Goal: Find contact information: Find contact information

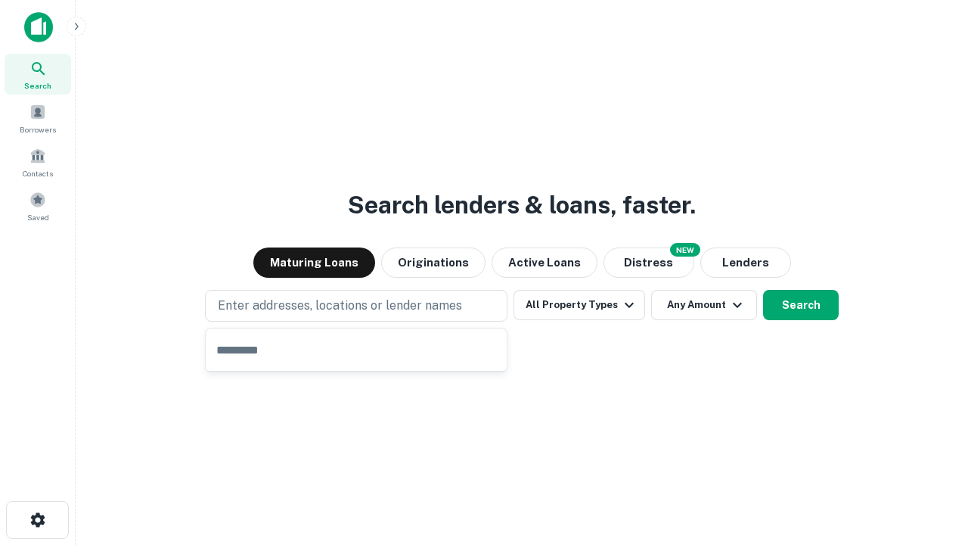
type input "**********"
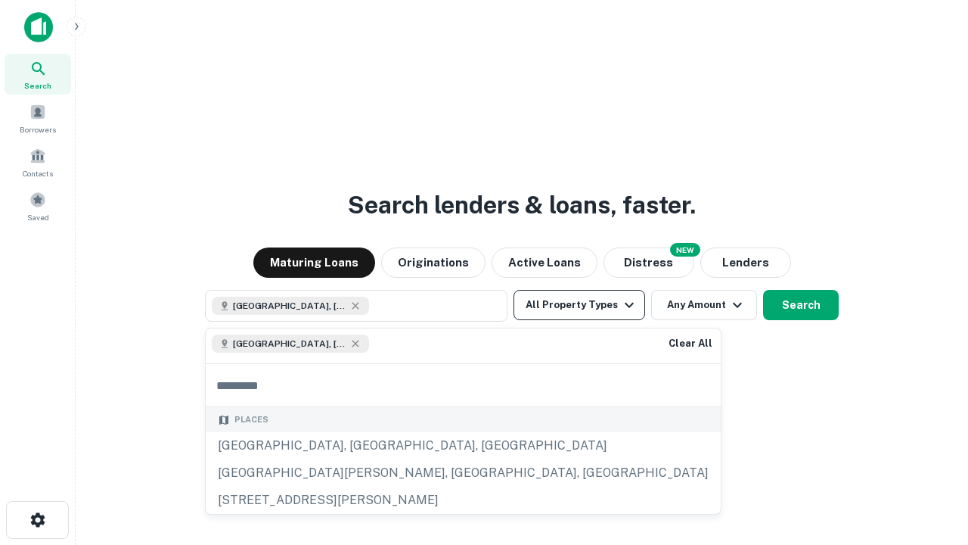
click at [579, 305] on button "All Property Types" at bounding box center [580, 305] width 132 height 30
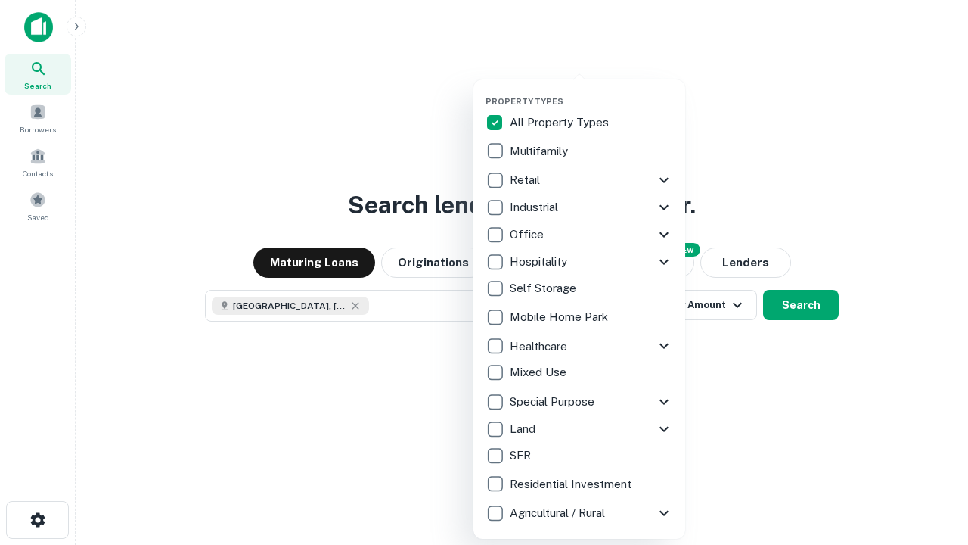
click at [592, 92] on button "button" at bounding box center [592, 92] width 212 height 1
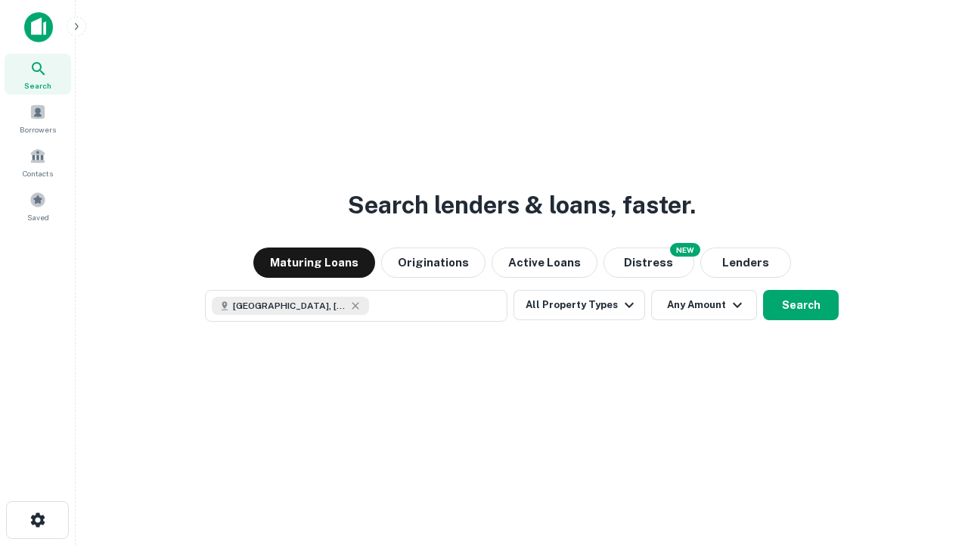
scroll to position [24, 0]
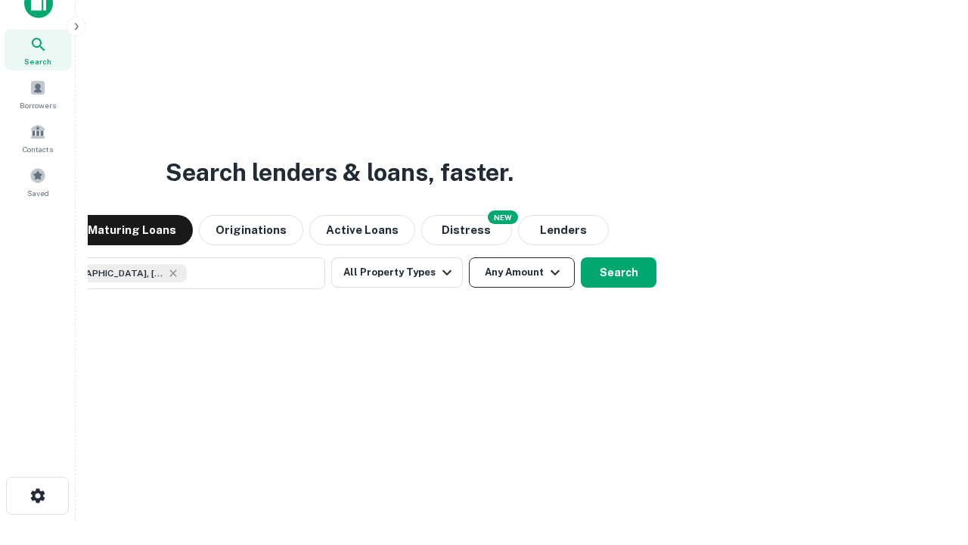
click at [469, 257] on button "Any Amount" at bounding box center [522, 272] width 106 height 30
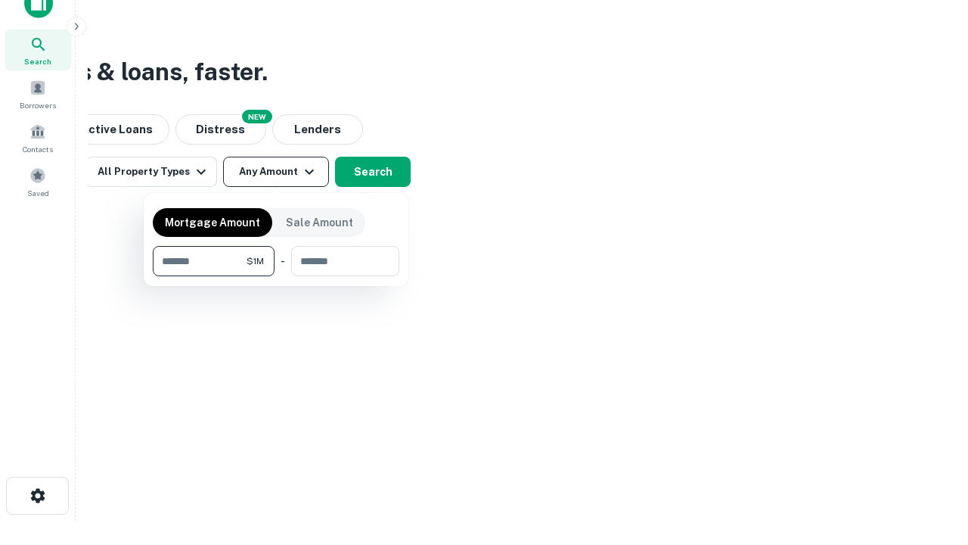
type input "*******"
click at [276, 276] on button "button" at bounding box center [276, 276] width 247 height 1
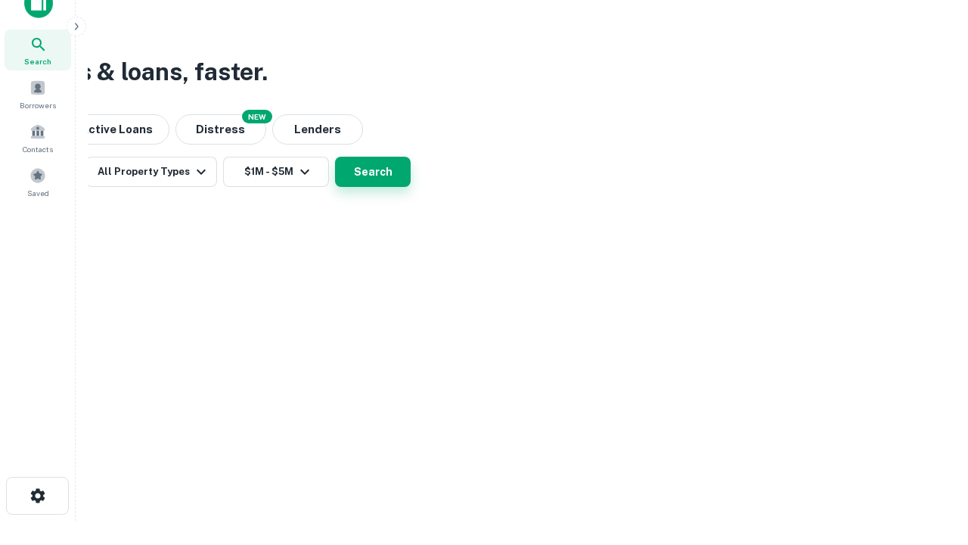
click at [411, 187] on button "Search" at bounding box center [373, 172] width 76 height 30
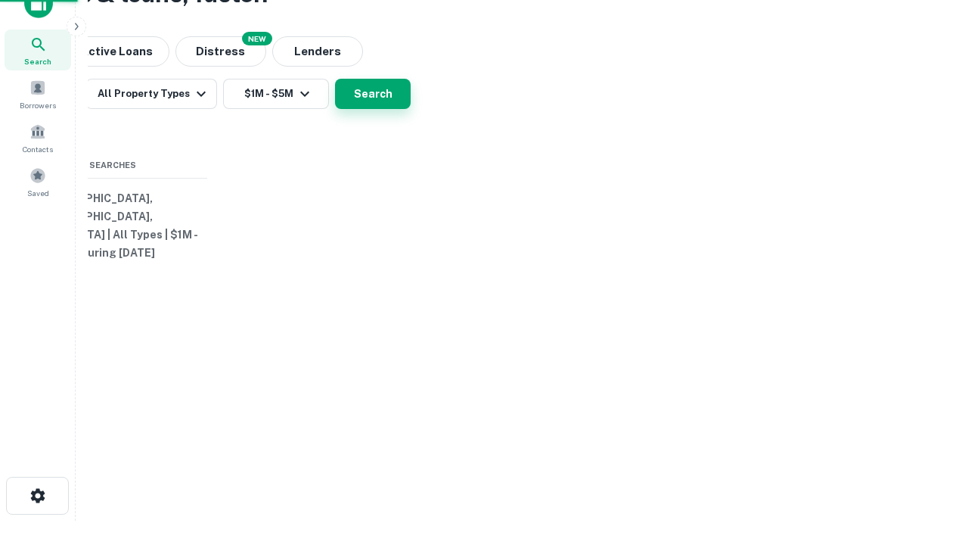
scroll to position [0, 279]
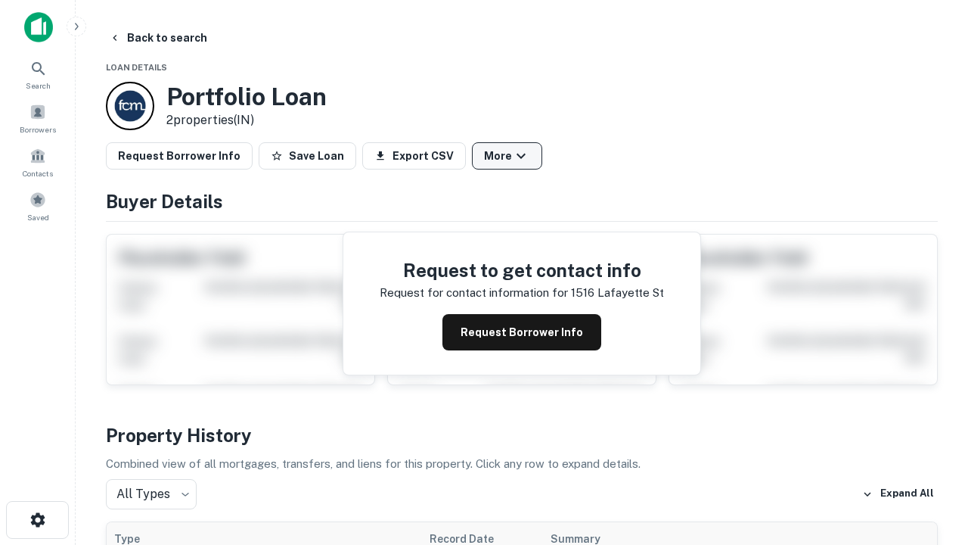
click at [507, 156] on button "More" at bounding box center [507, 155] width 70 height 27
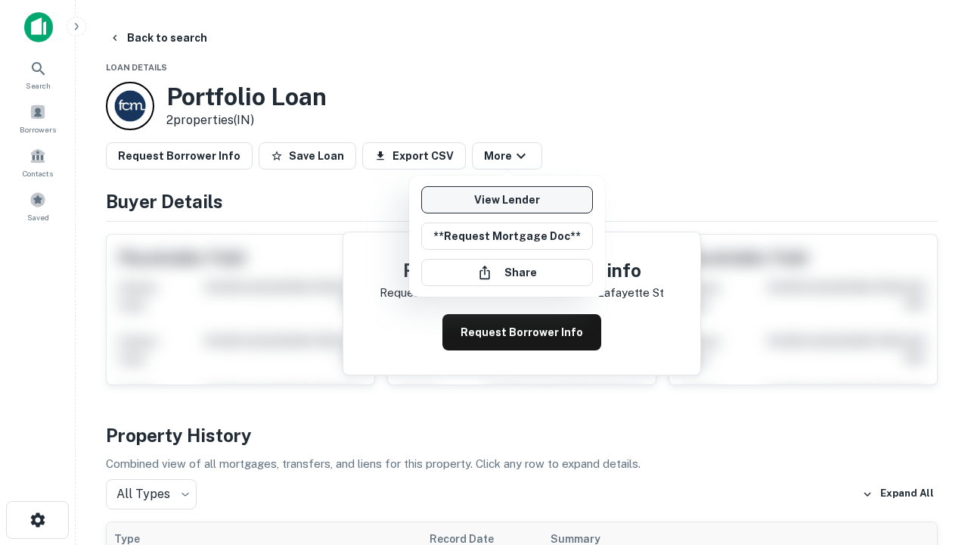
click at [507, 200] on link "View Lender" at bounding box center [507, 199] width 172 height 27
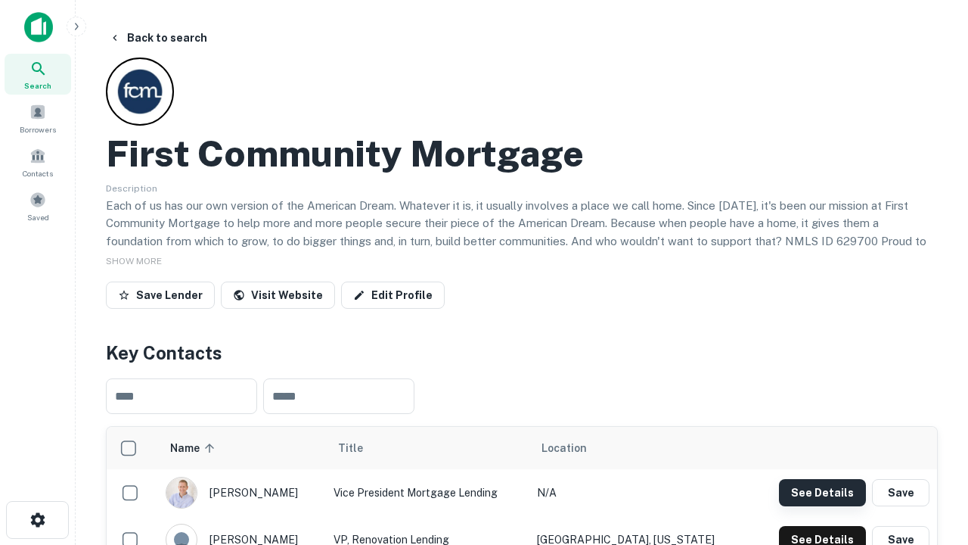
click at [822, 492] on button "See Details" at bounding box center [822, 492] width 87 height 27
click at [37, 520] on icon "button" at bounding box center [38, 520] width 18 height 18
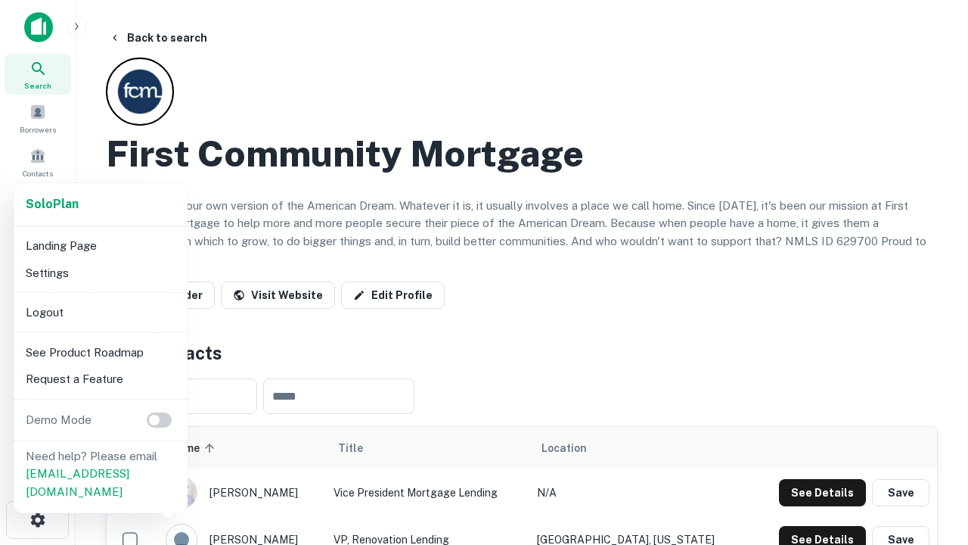
click at [100, 312] on li "Logout" at bounding box center [101, 312] width 162 height 27
